Goal: Information Seeking & Learning: Learn about a topic

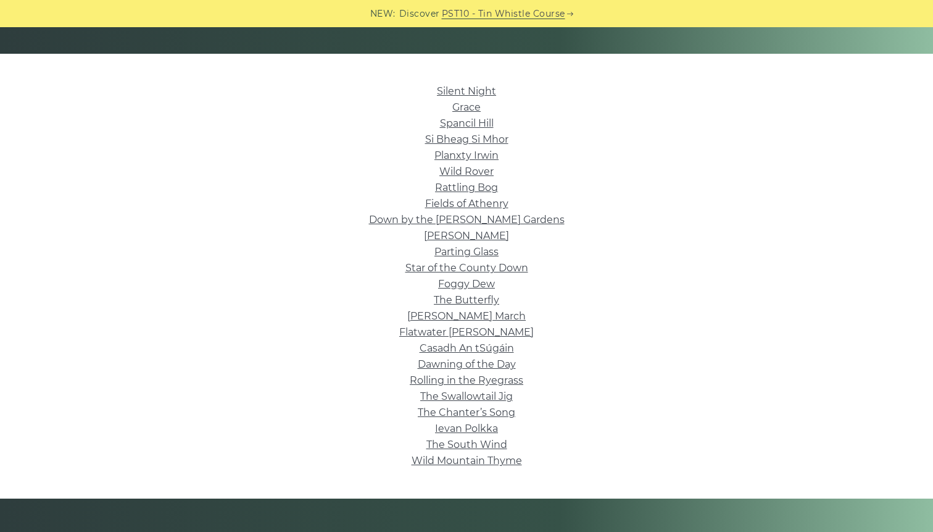
scroll to position [285, 0]
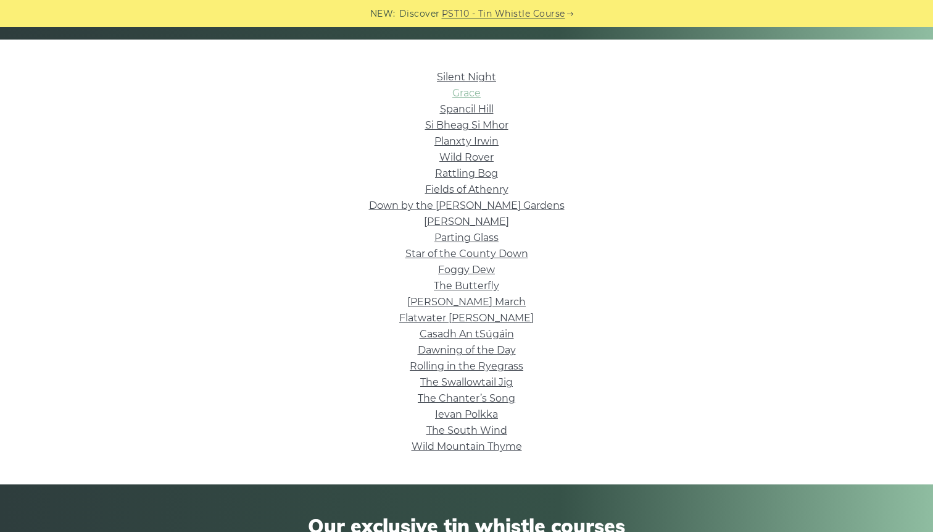
click at [469, 92] on link "Grace" at bounding box center [467, 93] width 28 height 12
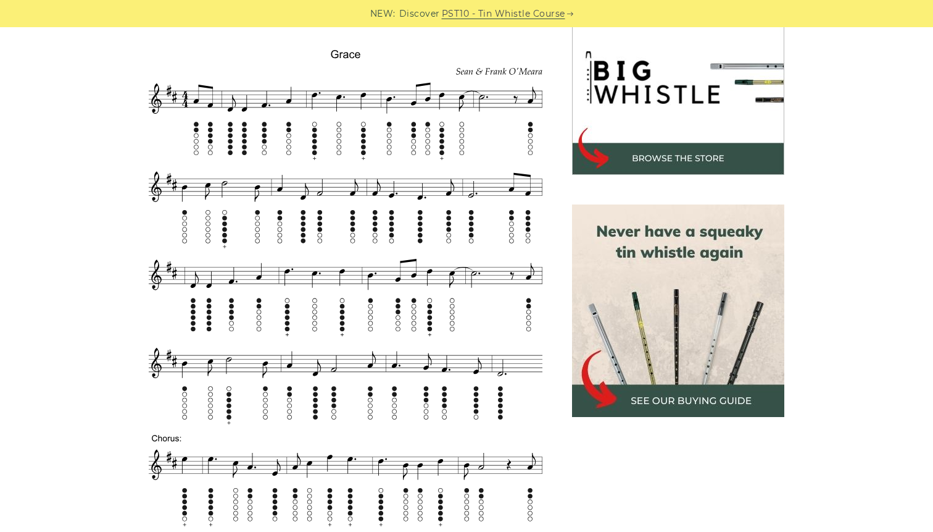
scroll to position [405, 0]
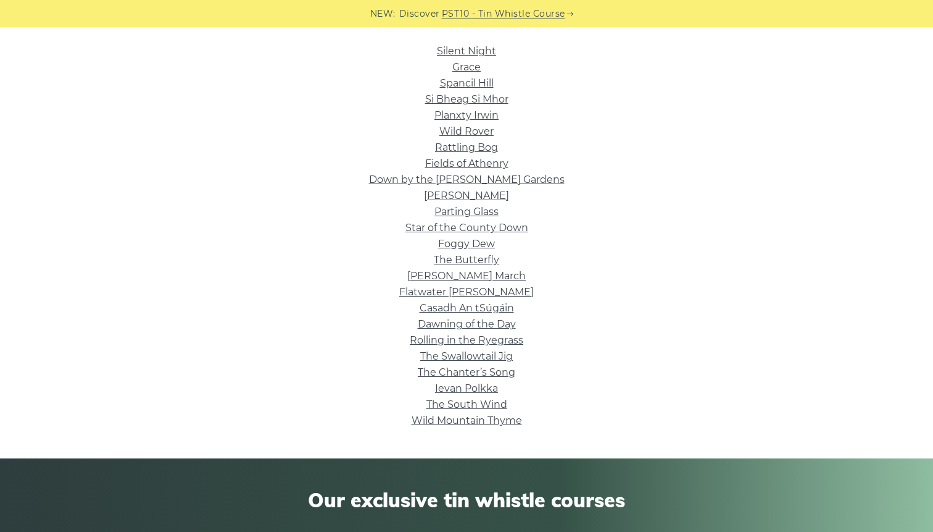
scroll to position [322, 0]
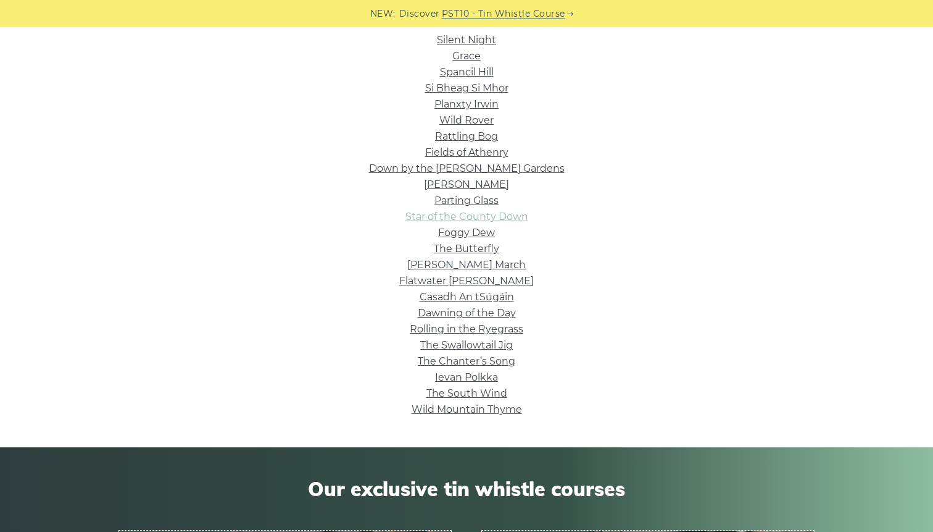
click at [436, 219] on link "Star of the County Down" at bounding box center [467, 217] width 123 height 12
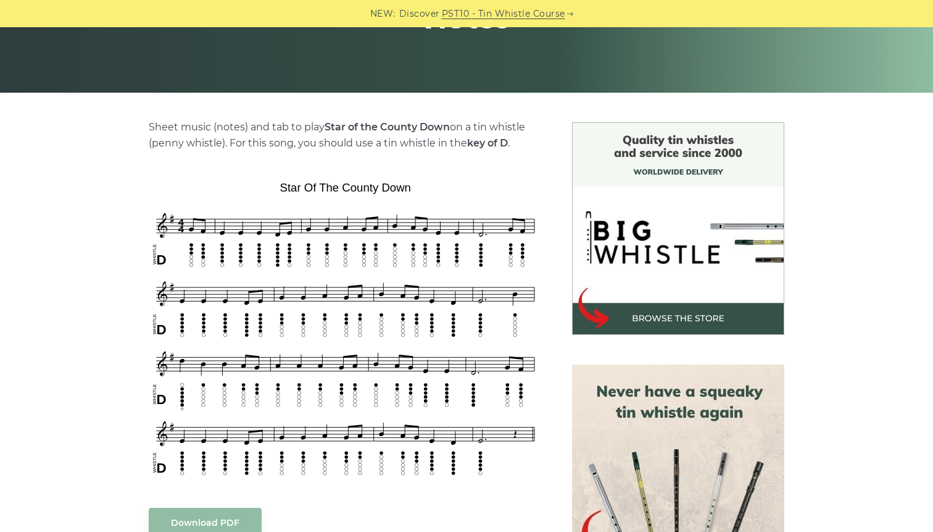
scroll to position [233, 0]
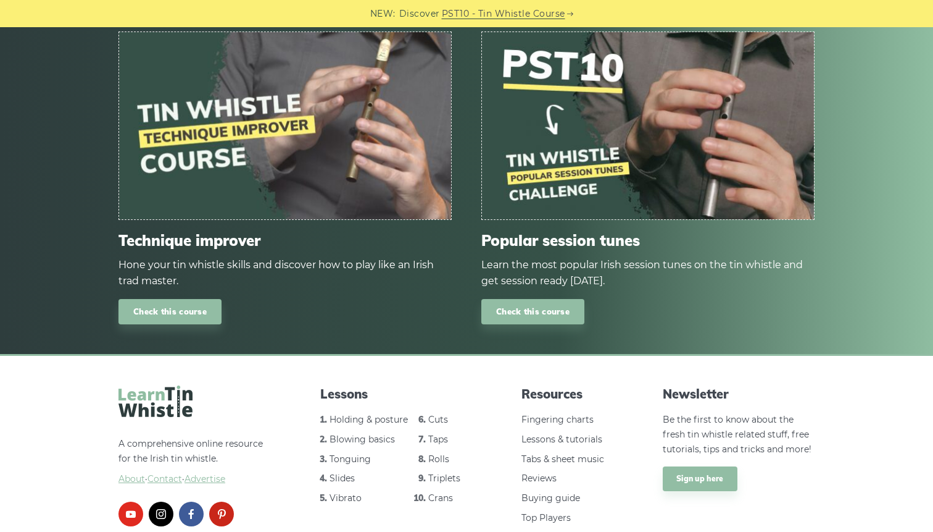
scroll to position [927, 0]
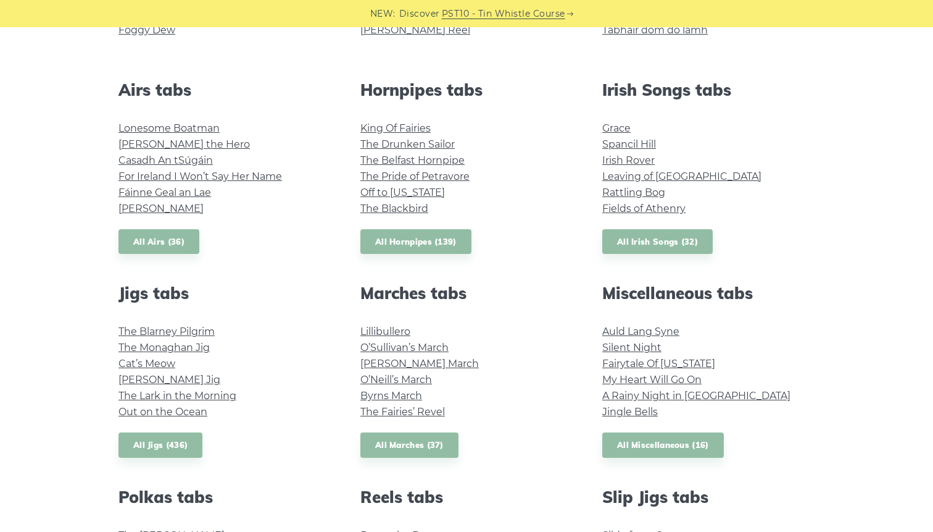
scroll to position [504, 0]
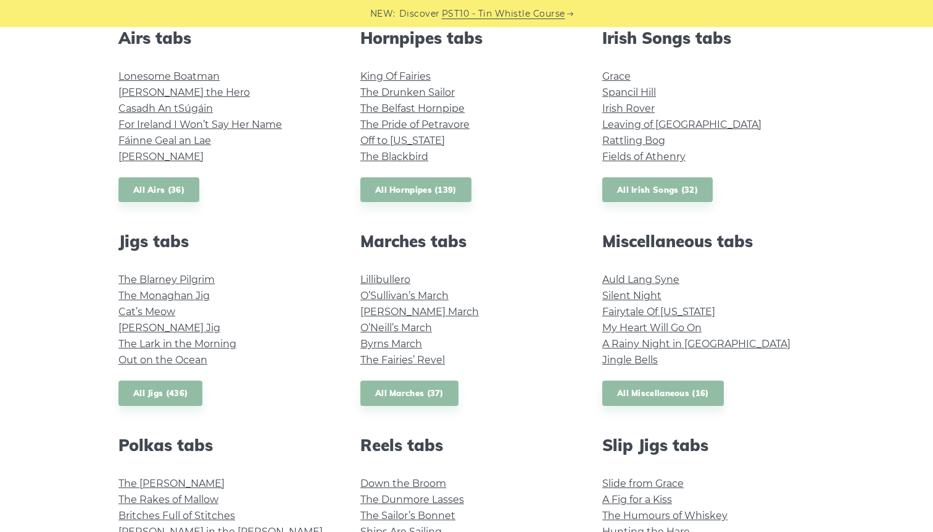
click at [618, 320] on li "My Heart Will Go On" at bounding box center [709, 328] width 212 height 16
click at [618, 322] on link "My Heart Will Go On" at bounding box center [652, 328] width 99 height 12
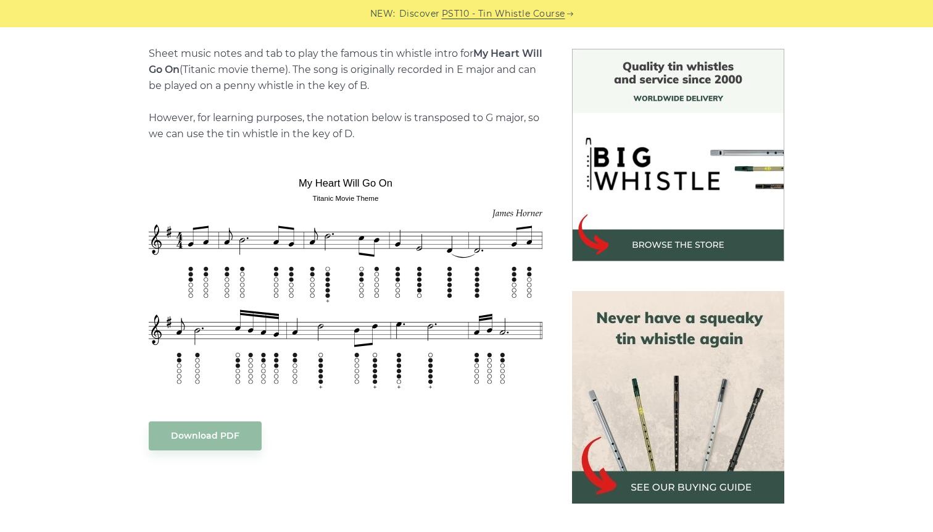
scroll to position [304, 0]
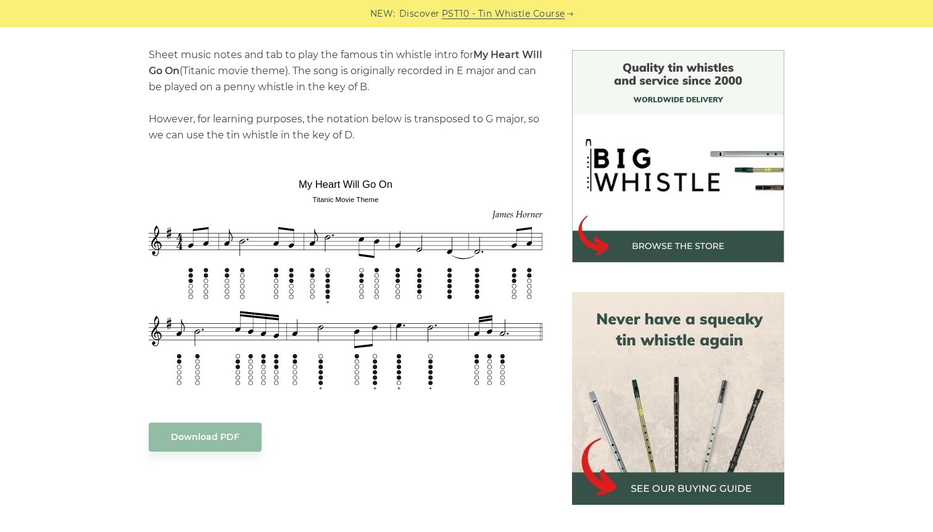
click at [682, 482] on img at bounding box center [678, 398] width 212 height 212
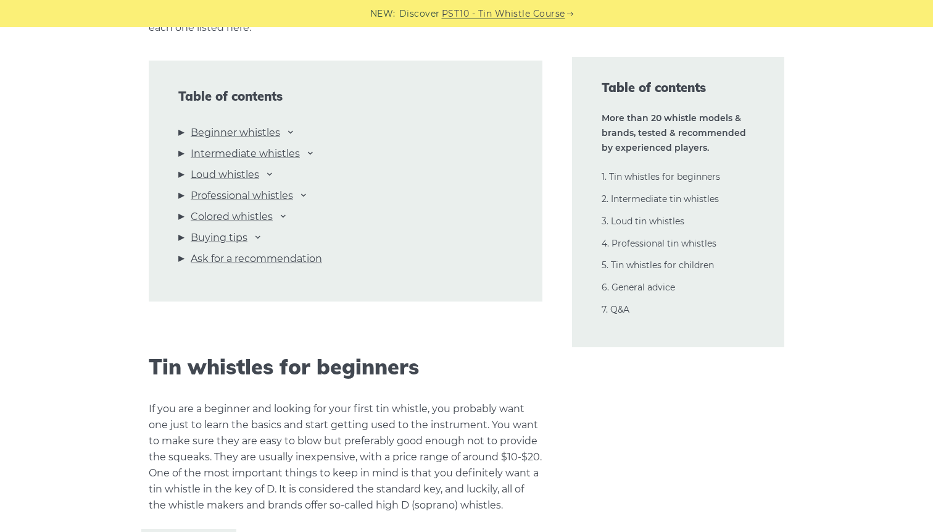
scroll to position [1384, 0]
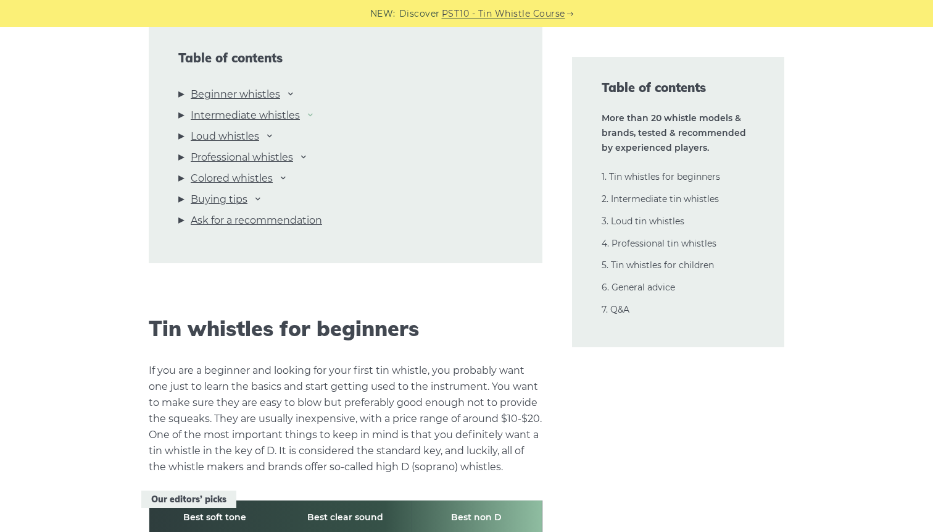
click at [308, 110] on icon at bounding box center [311, 114] width 10 height 10
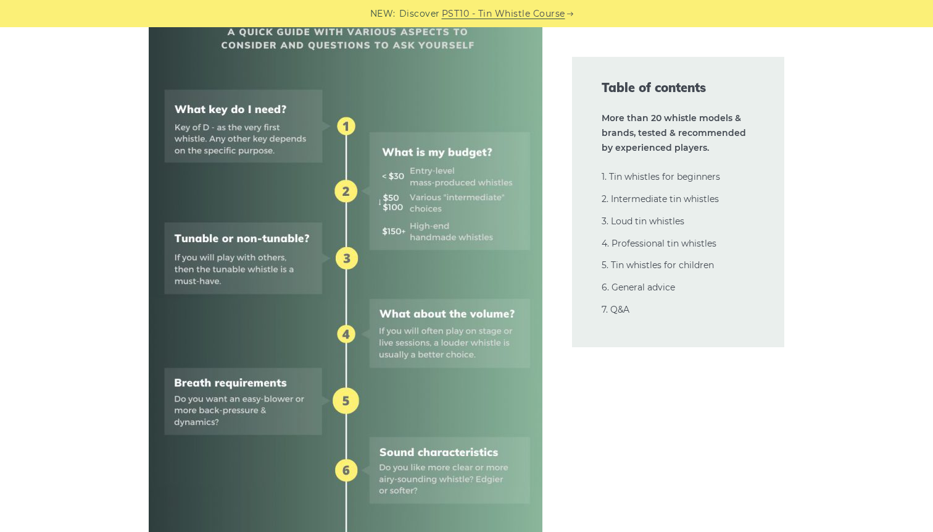
scroll to position [0, 0]
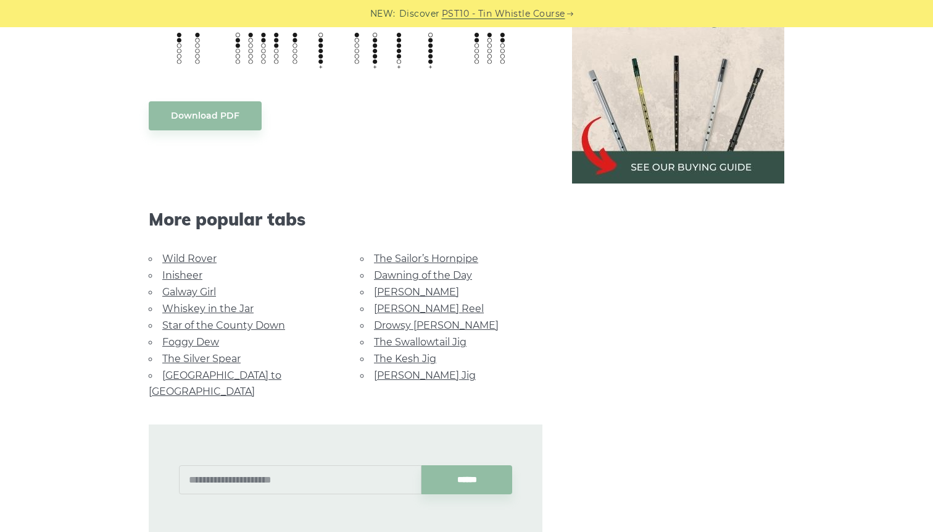
scroll to position [655, 0]
